Goal: Information Seeking & Learning: Learn about a topic

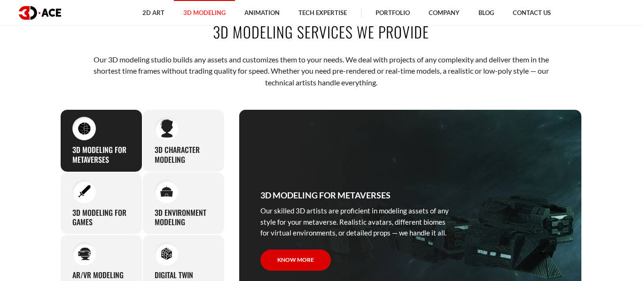
scroll to position [317, 0]
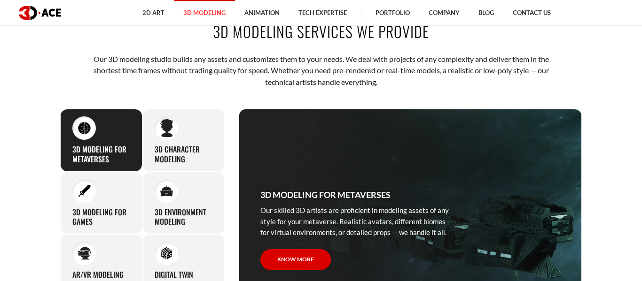
click at [124, 133] on div "3D Modeling for Metaverses Our skilled 3D artists are proficient in modeling as…" at bounding box center [101, 140] width 82 height 63
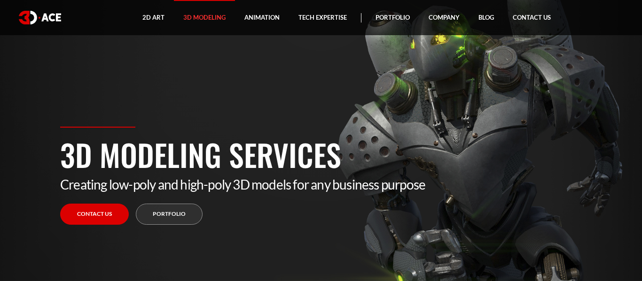
click at [34, 21] on img at bounding box center [40, 18] width 42 height 14
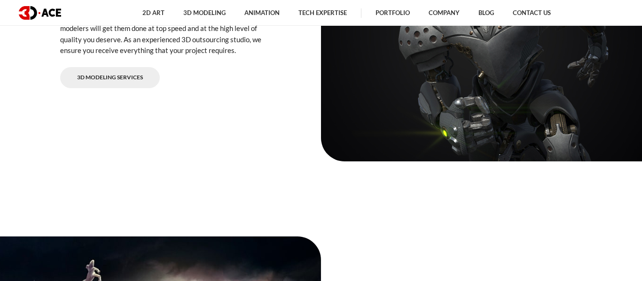
scroll to position [1294, 0]
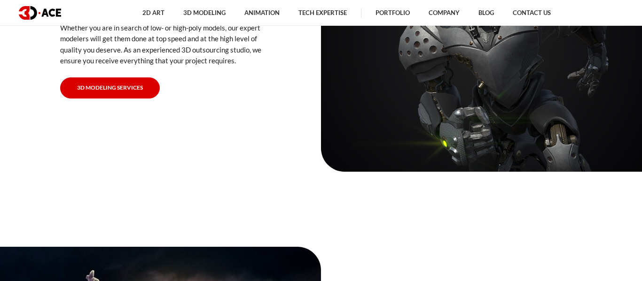
click at [124, 89] on link "3D Modeling Services" at bounding box center [110, 87] width 100 height 21
